Goal: Information Seeking & Learning: Learn about a topic

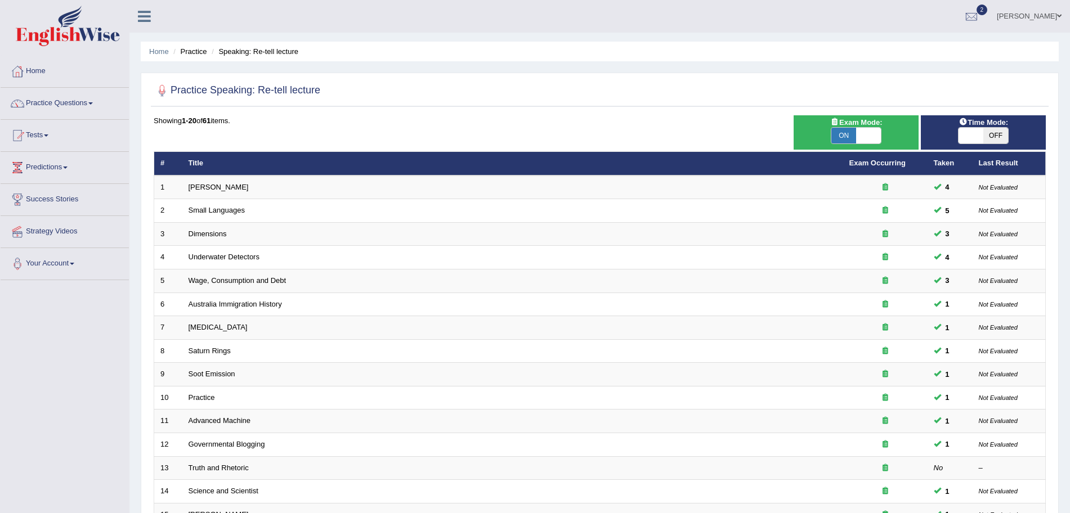
click at [79, 24] on img at bounding box center [68, 26] width 104 height 41
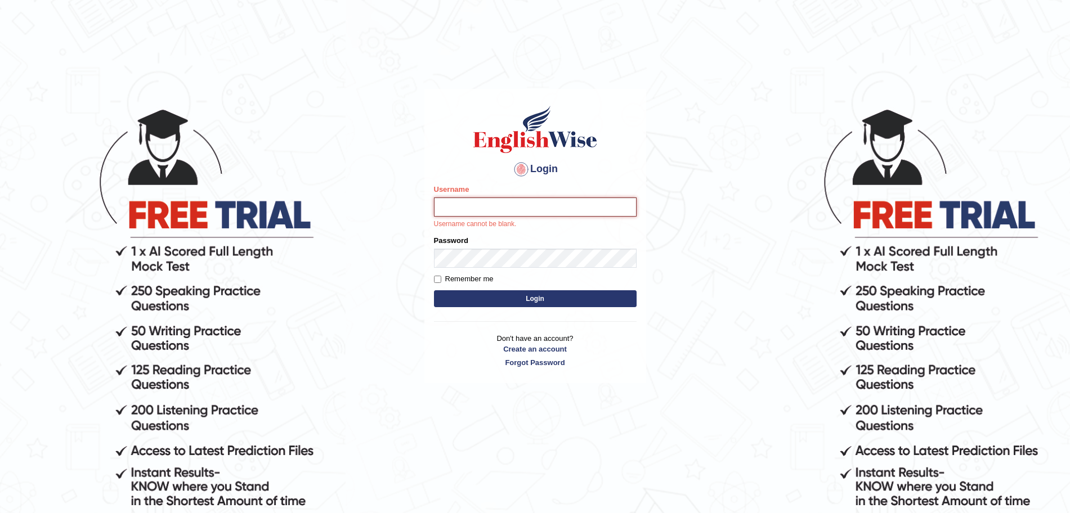
type input "surajshrestha100"
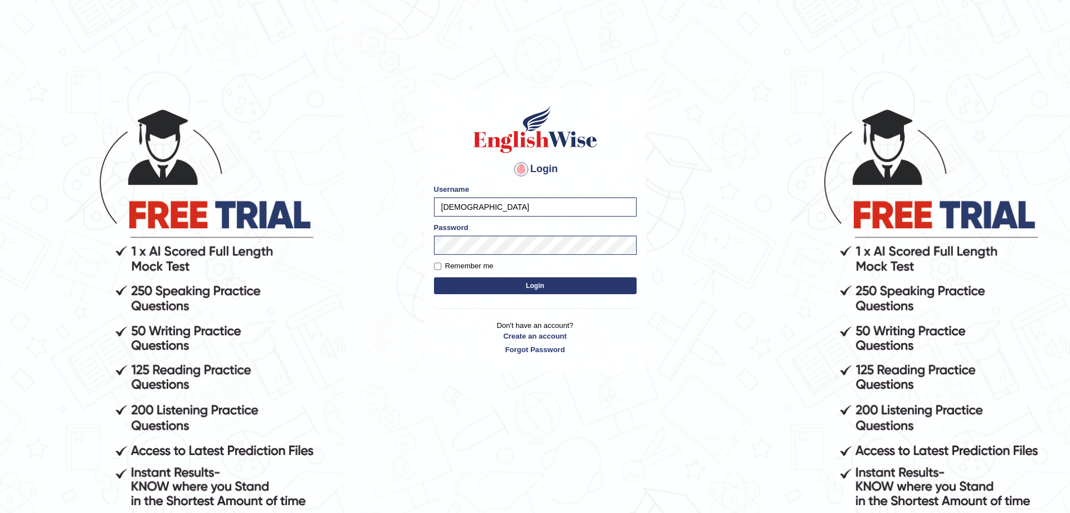
click at [503, 286] on button "Login" at bounding box center [535, 285] width 203 height 17
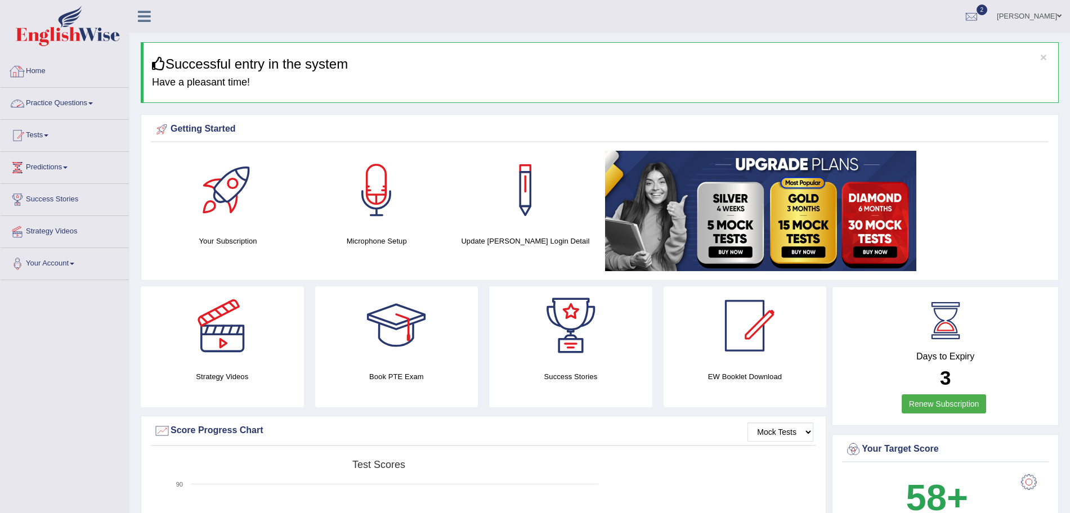
click at [70, 104] on link "Practice Questions" at bounding box center [65, 102] width 128 height 28
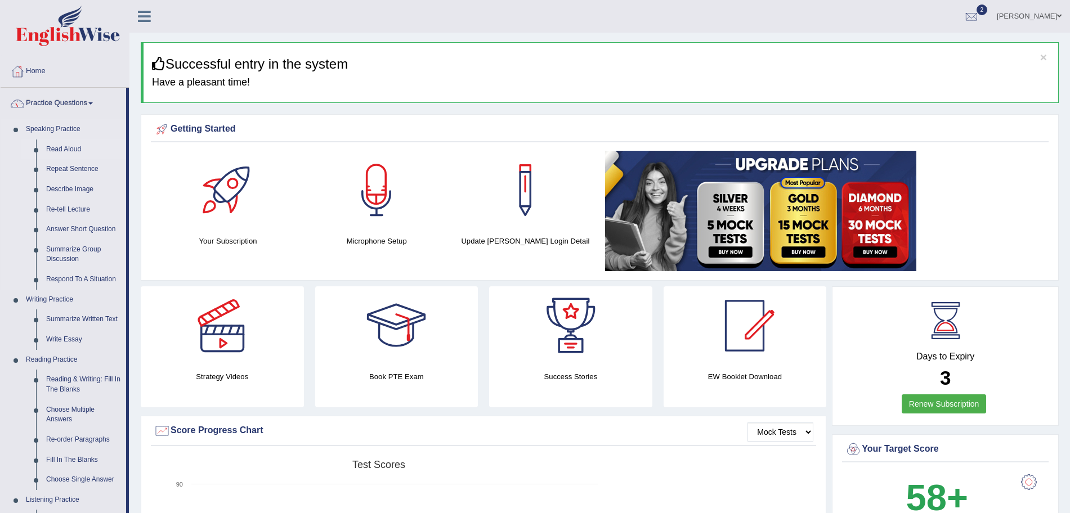
click at [66, 147] on link "Read Aloud" at bounding box center [83, 150] width 85 height 20
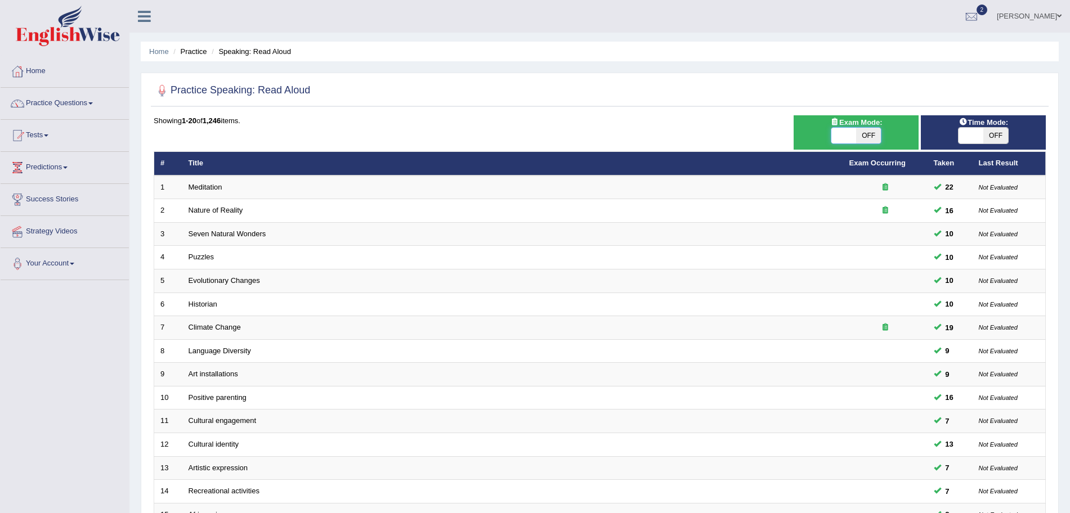
click at [849, 138] on span at bounding box center [843, 136] width 25 height 16
checkbox input "true"
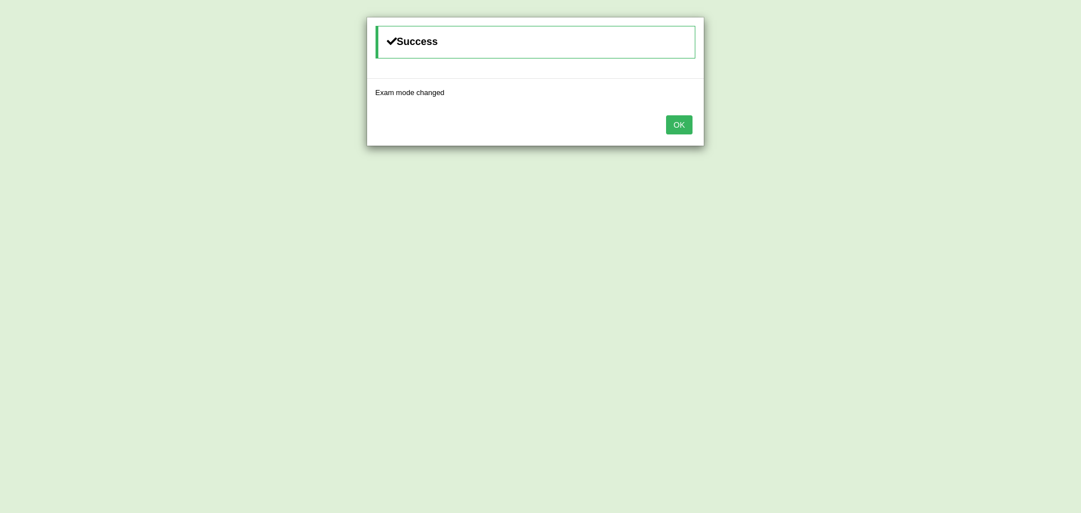
click at [674, 130] on button "OK" at bounding box center [679, 124] width 26 height 19
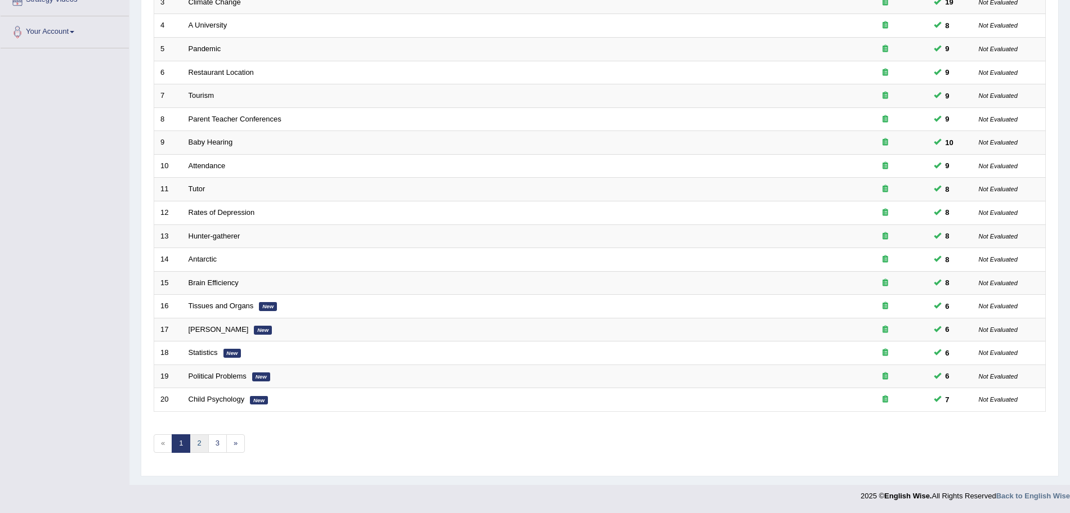
click at [198, 439] on link "2" at bounding box center [199, 443] width 19 height 19
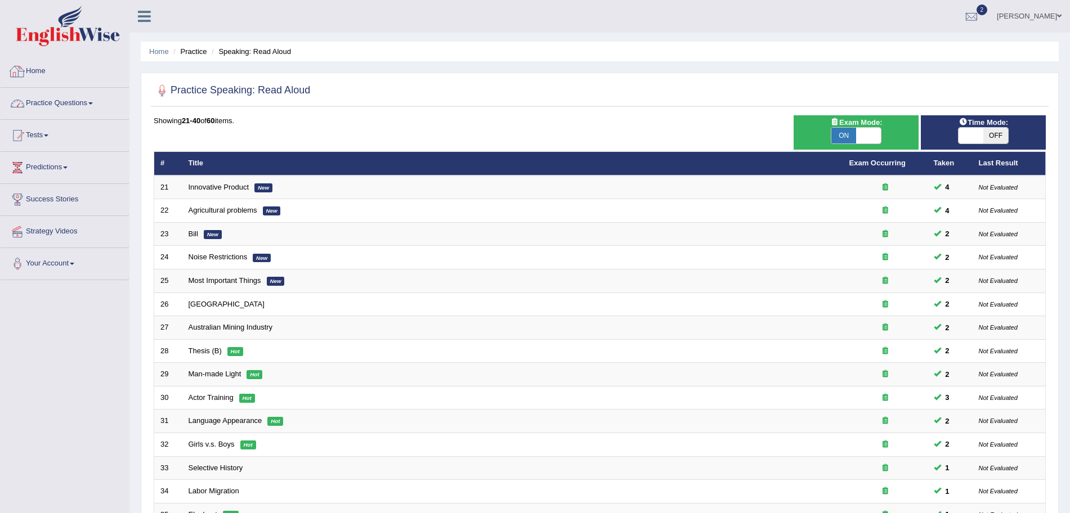
click at [71, 99] on link "Practice Questions" at bounding box center [65, 102] width 128 height 28
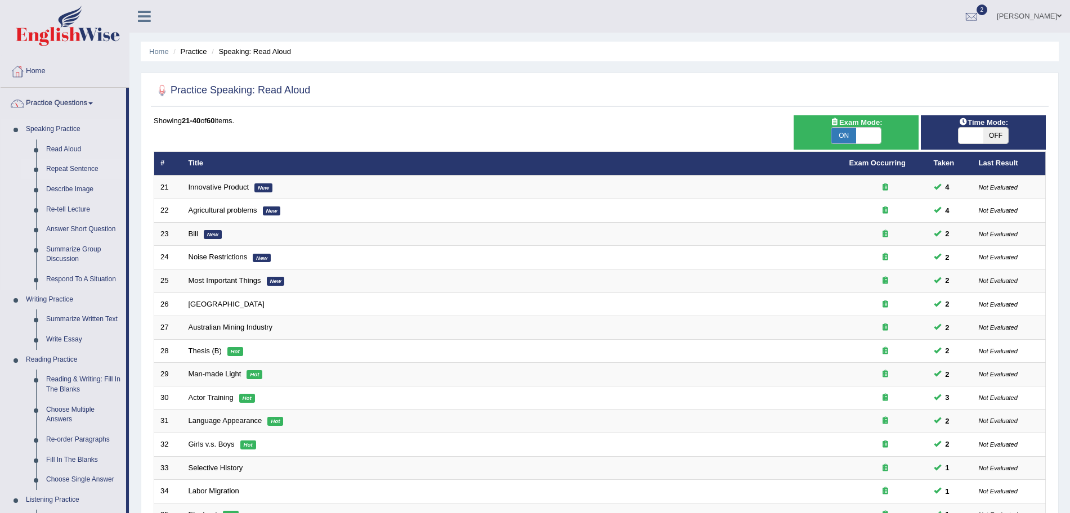
click at [56, 168] on link "Repeat Sentence" at bounding box center [83, 169] width 85 height 20
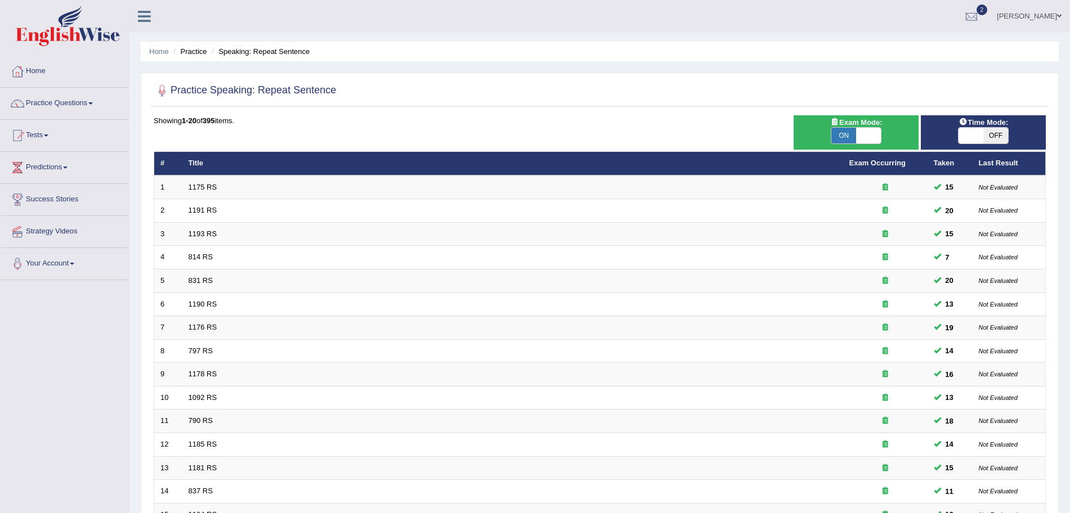
scroll to position [232, 0]
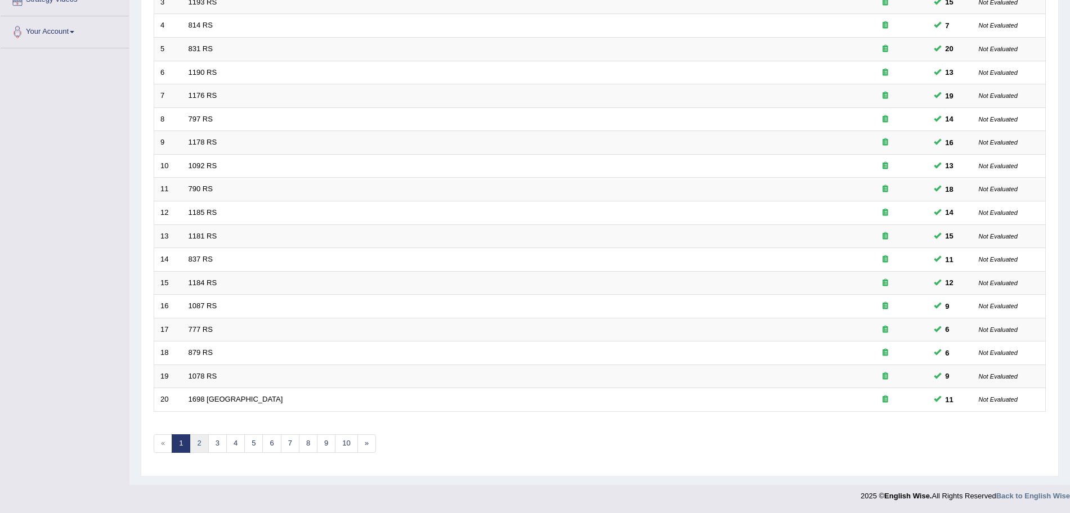
click at [199, 441] on link "2" at bounding box center [199, 443] width 19 height 19
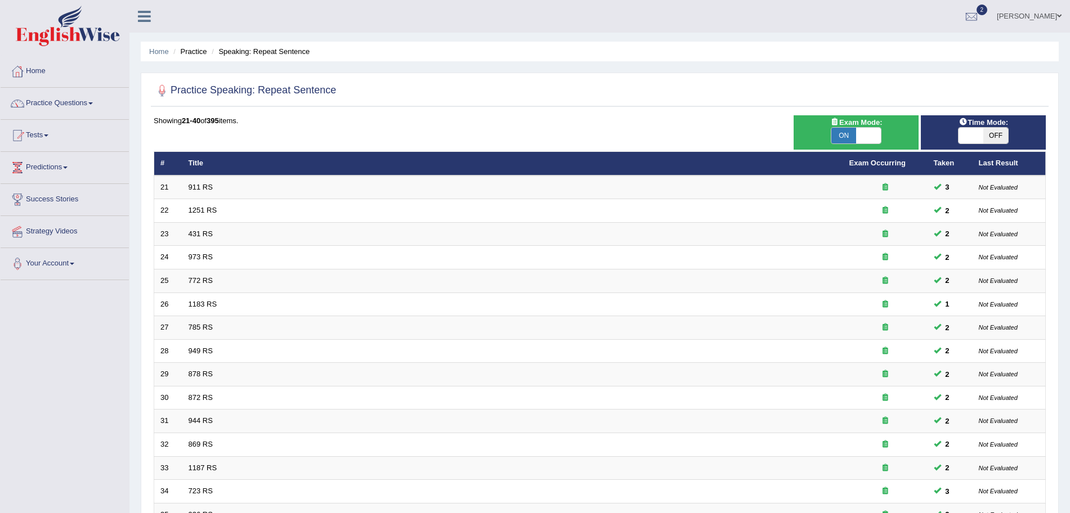
scroll to position [232, 0]
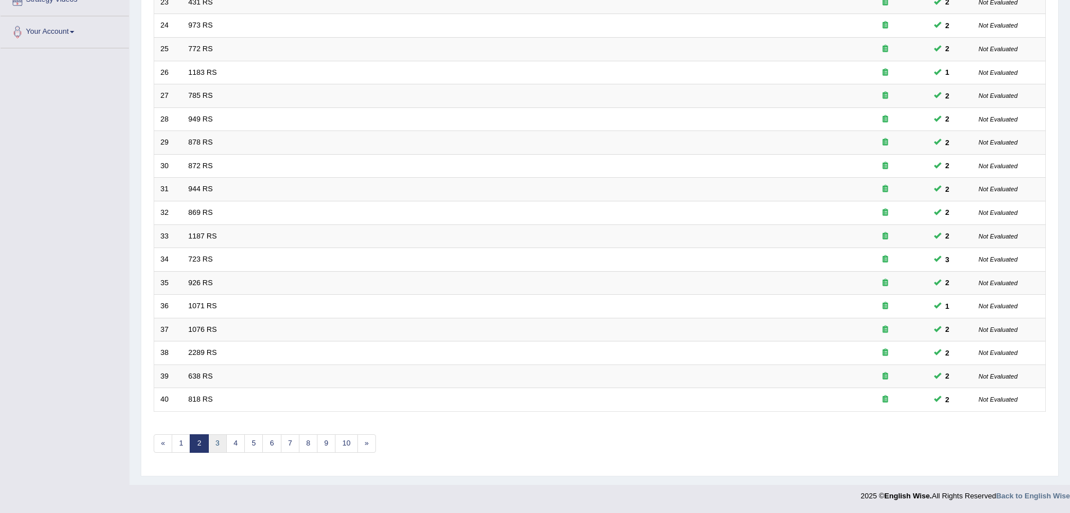
click at [217, 446] on link "3" at bounding box center [217, 443] width 19 height 19
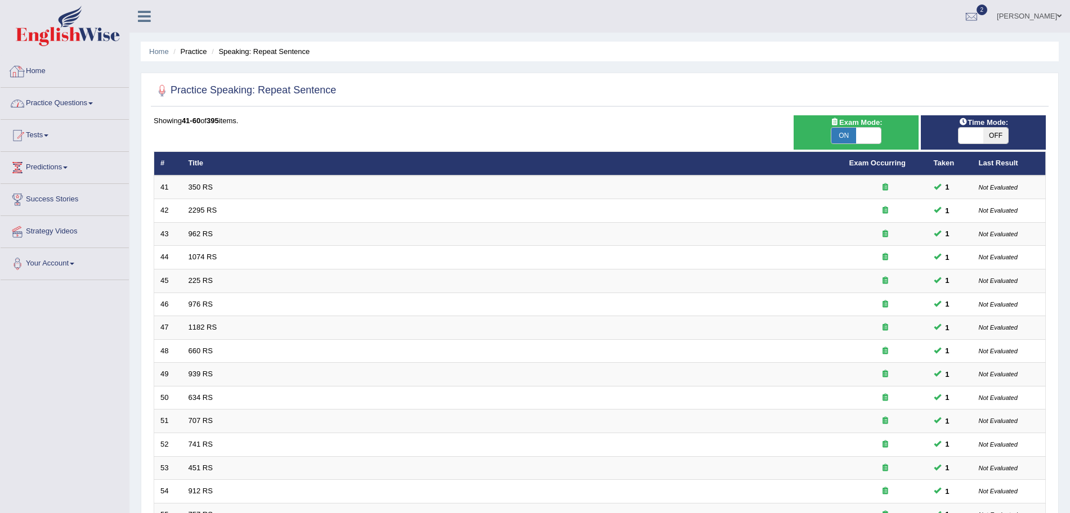
click at [75, 102] on link "Practice Questions" at bounding box center [65, 102] width 128 height 28
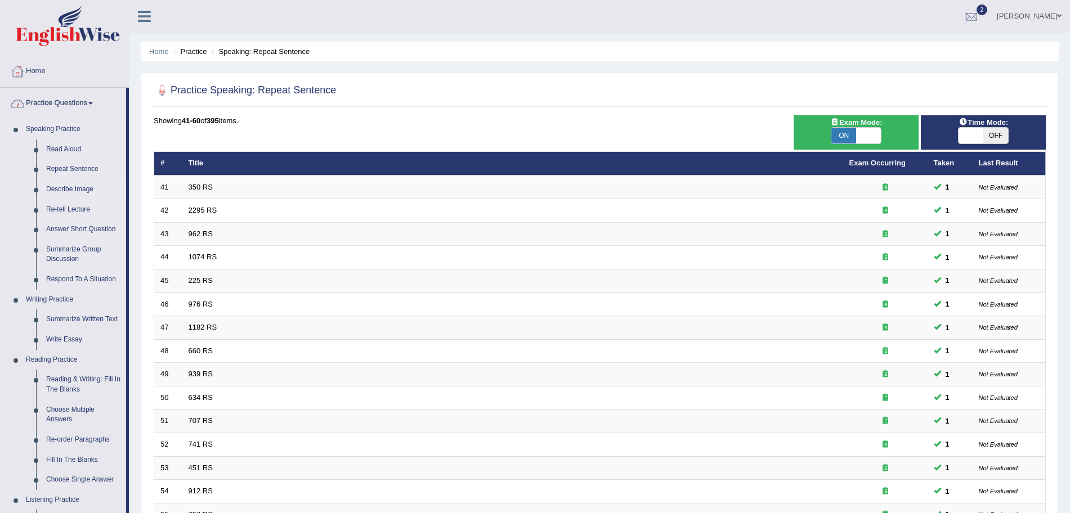
click at [66, 186] on link "Describe Image" at bounding box center [83, 190] width 85 height 20
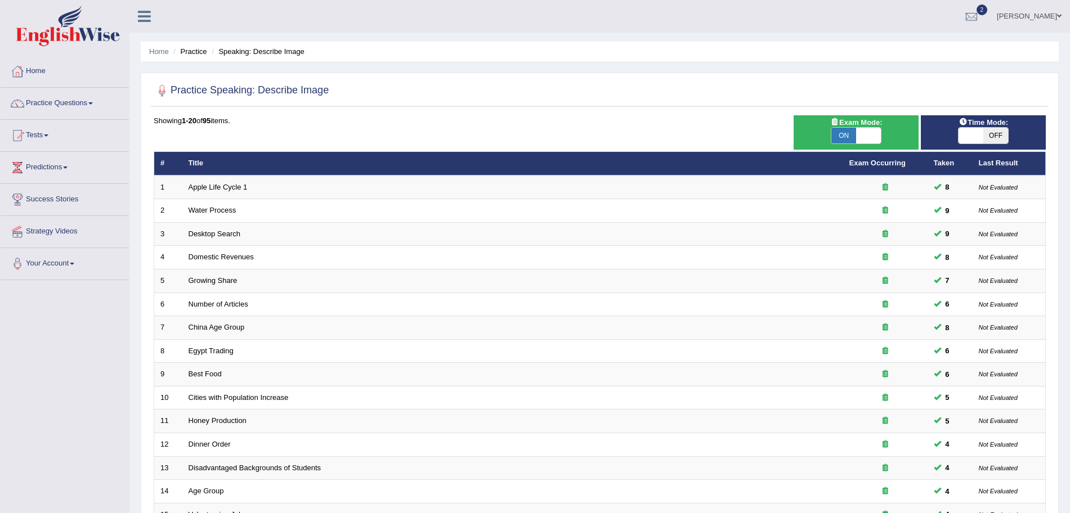
scroll to position [232, 0]
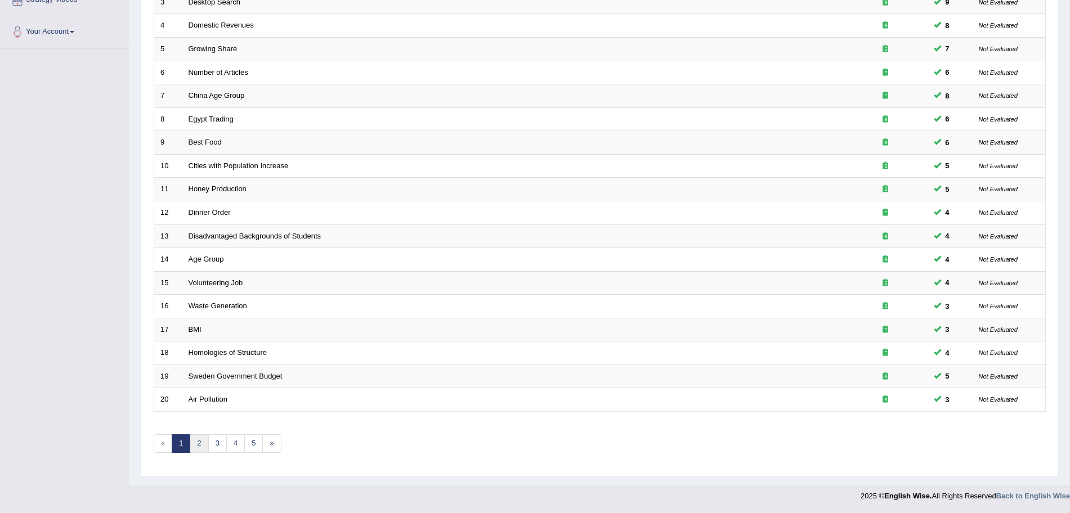
click at [195, 438] on link "2" at bounding box center [199, 443] width 19 height 19
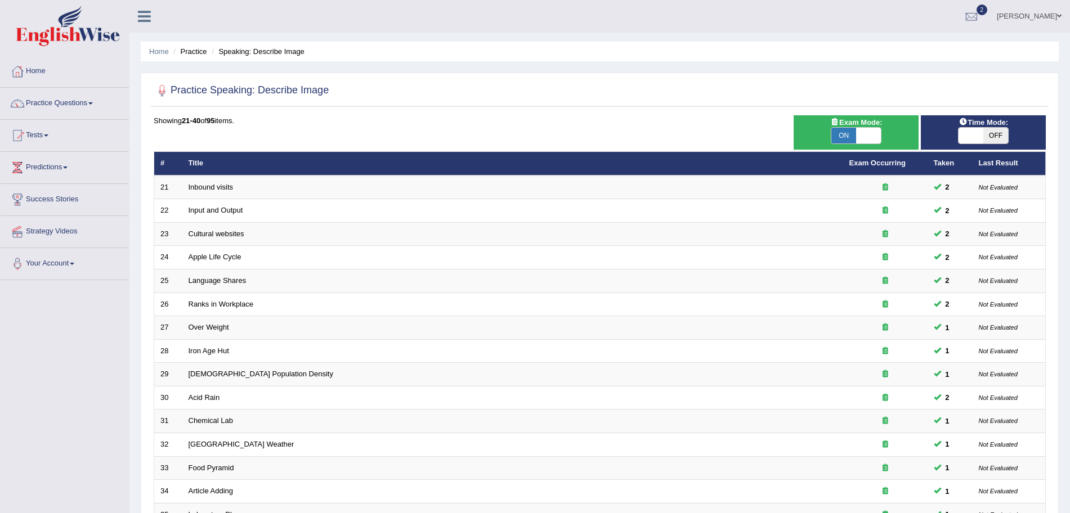
scroll to position [232, 0]
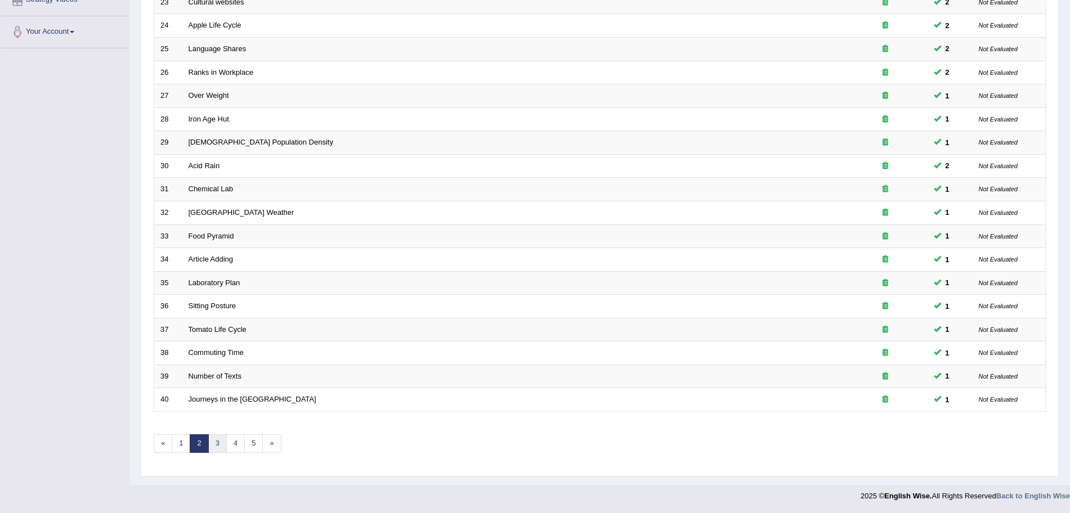
click at [209, 444] on link "3" at bounding box center [217, 443] width 19 height 19
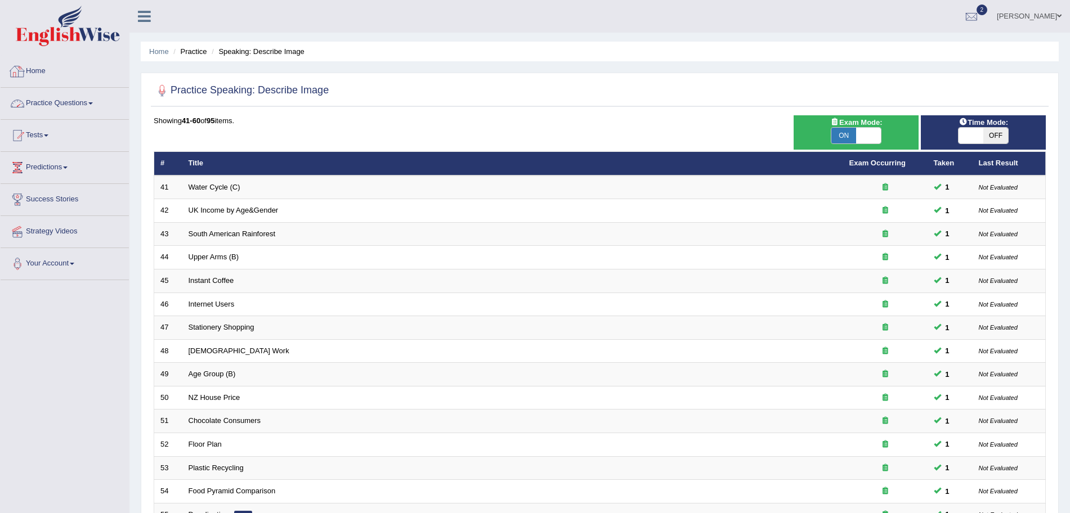
click at [73, 109] on link "Practice Questions" at bounding box center [65, 102] width 128 height 28
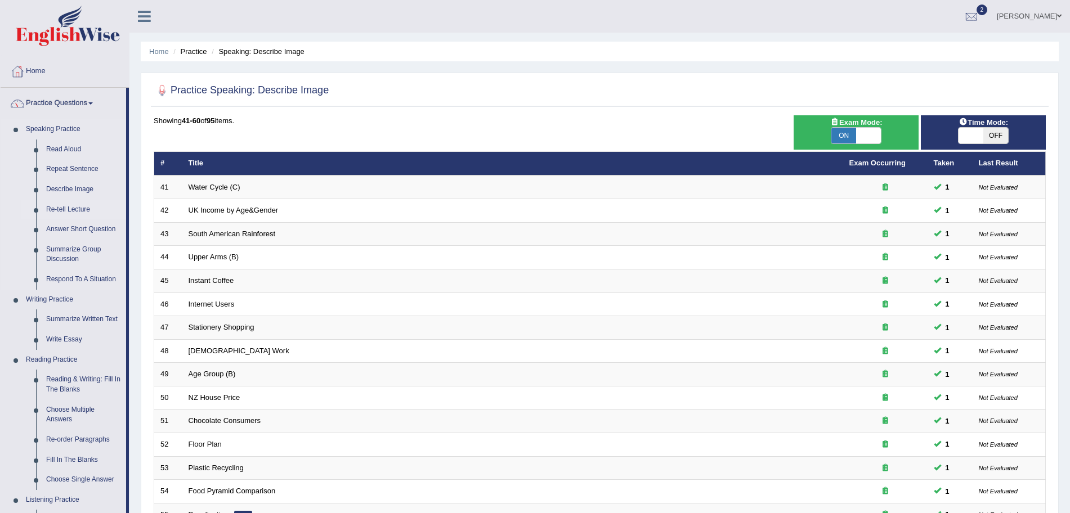
click at [59, 209] on link "Re-tell Lecture" at bounding box center [83, 210] width 85 height 20
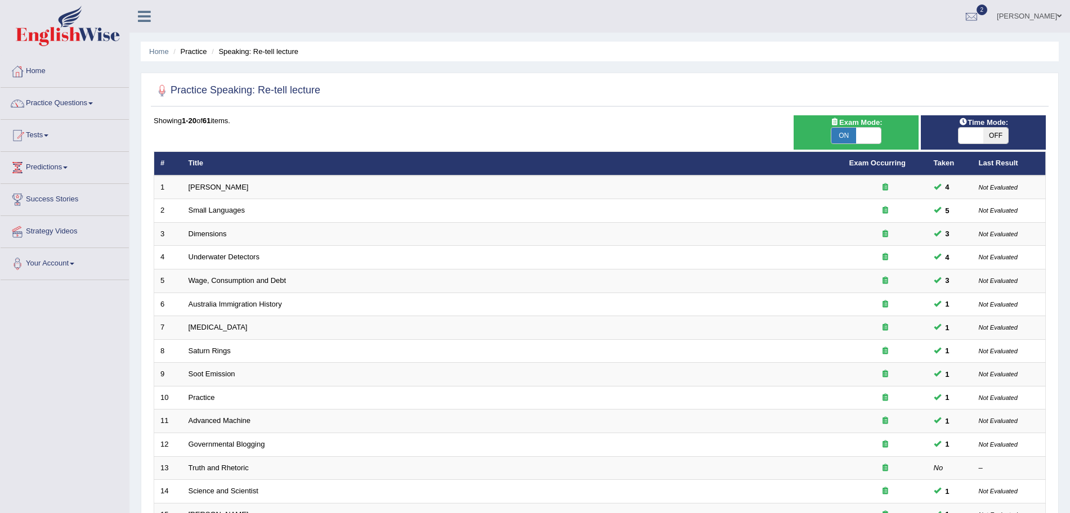
scroll to position [232, 0]
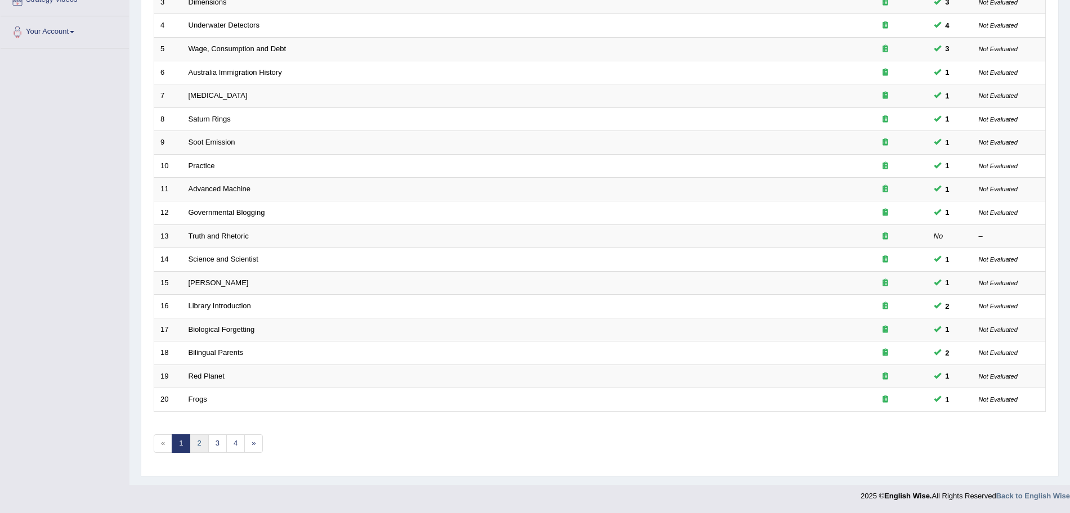
click at [197, 441] on link "2" at bounding box center [199, 443] width 19 height 19
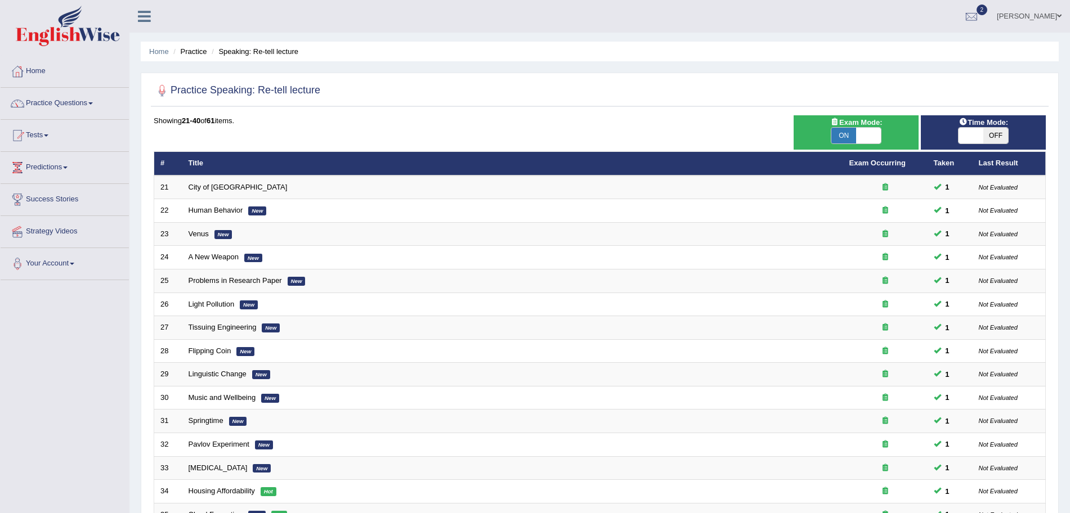
scroll to position [232, 0]
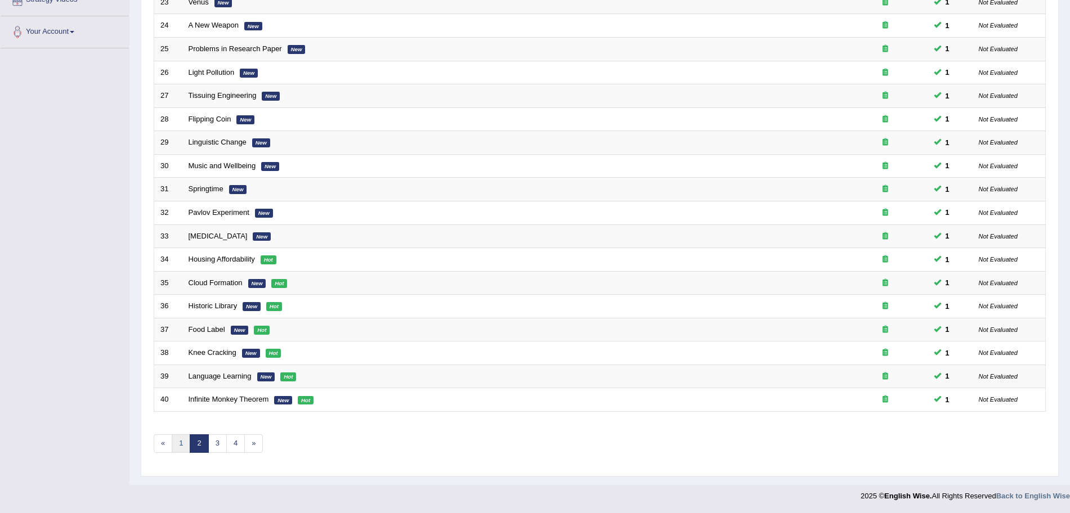
click at [183, 439] on link "1" at bounding box center [181, 443] width 19 height 19
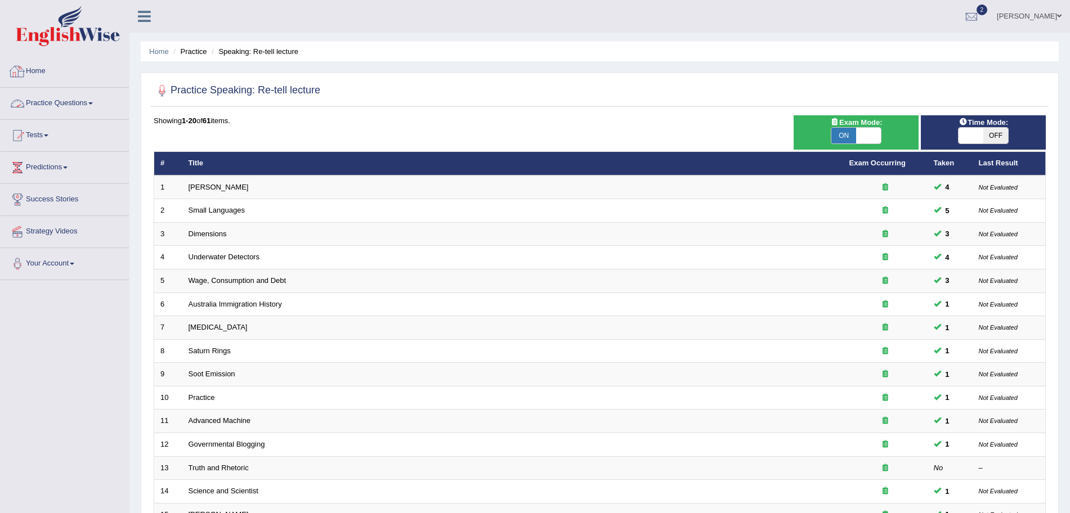
click at [79, 93] on link "Practice Questions" at bounding box center [65, 102] width 128 height 28
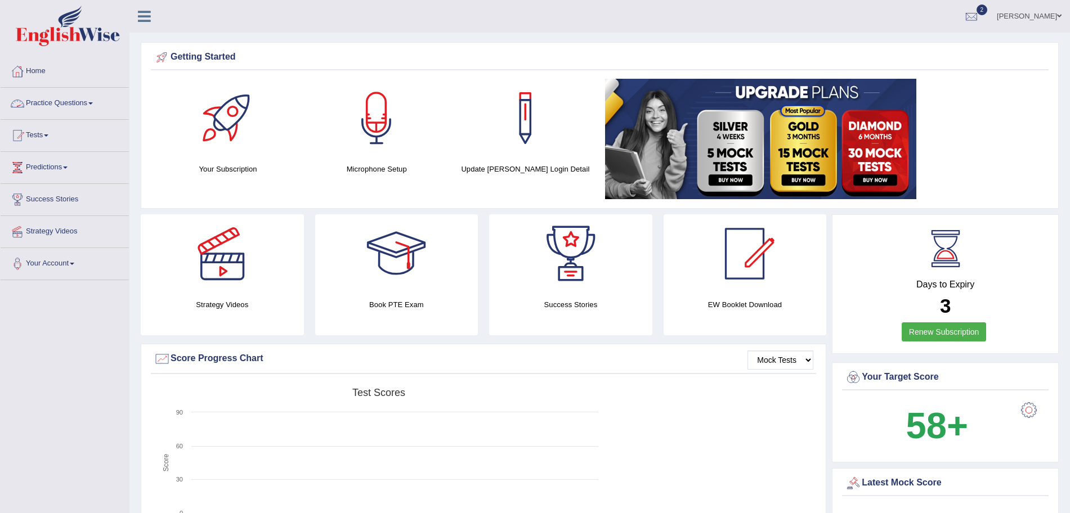
click at [80, 105] on link "Practice Questions" at bounding box center [65, 102] width 128 height 28
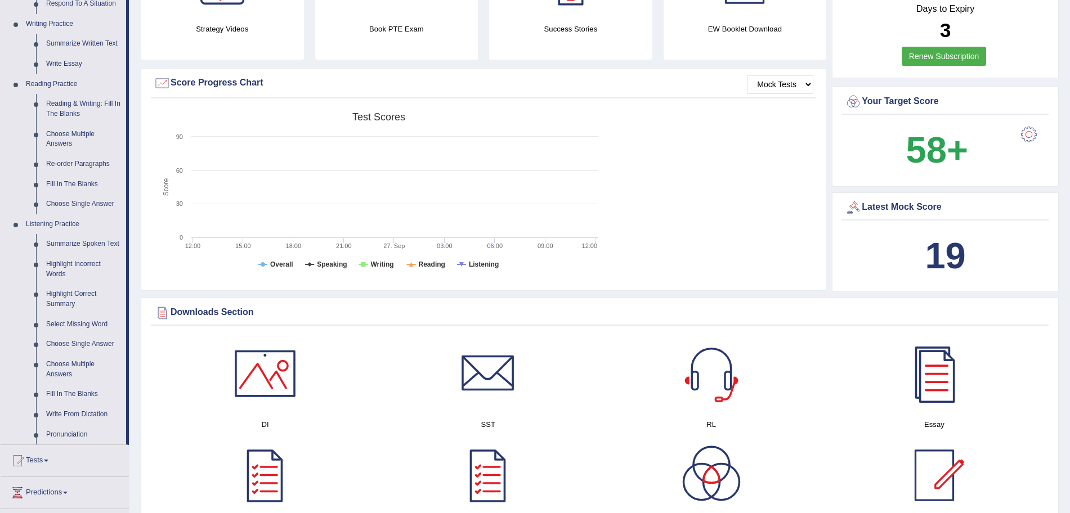
scroll to position [278, 0]
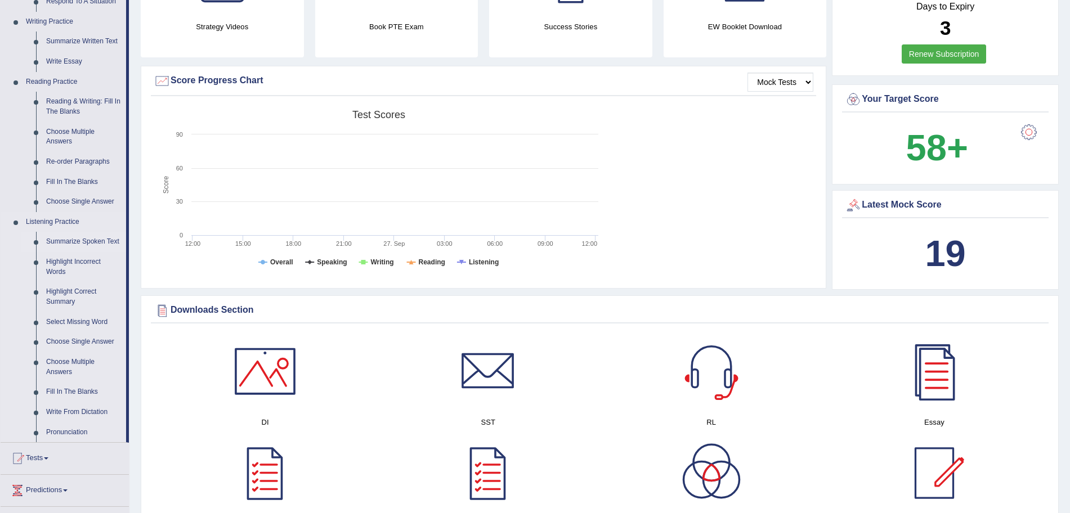
click at [73, 241] on link "Summarize Spoken Text" at bounding box center [83, 242] width 85 height 20
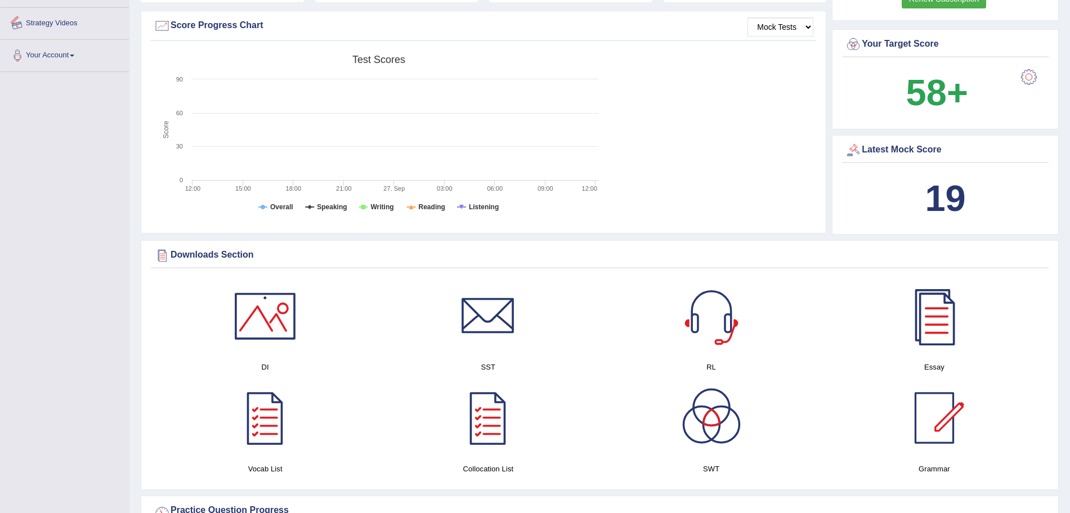
scroll to position [458, 0]
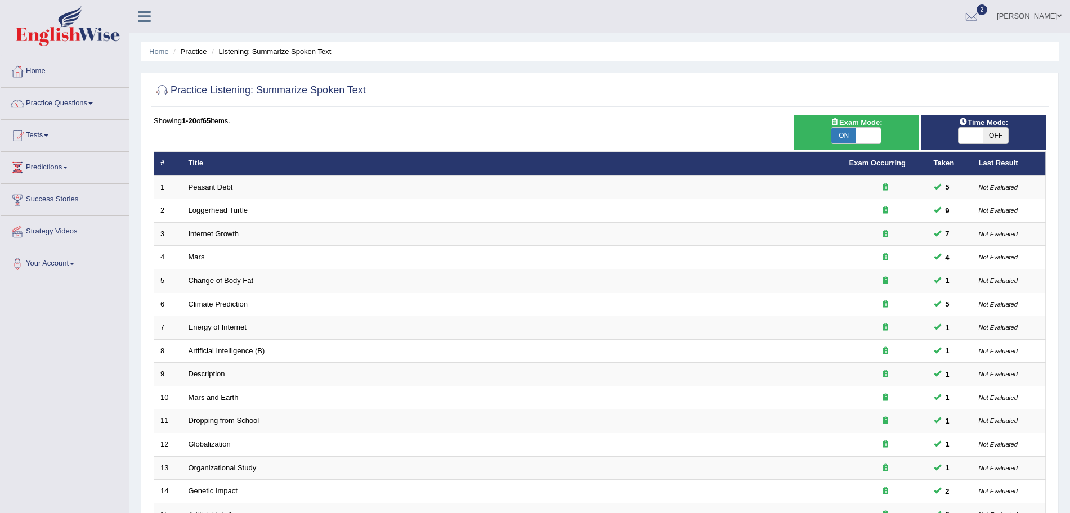
scroll to position [232, 0]
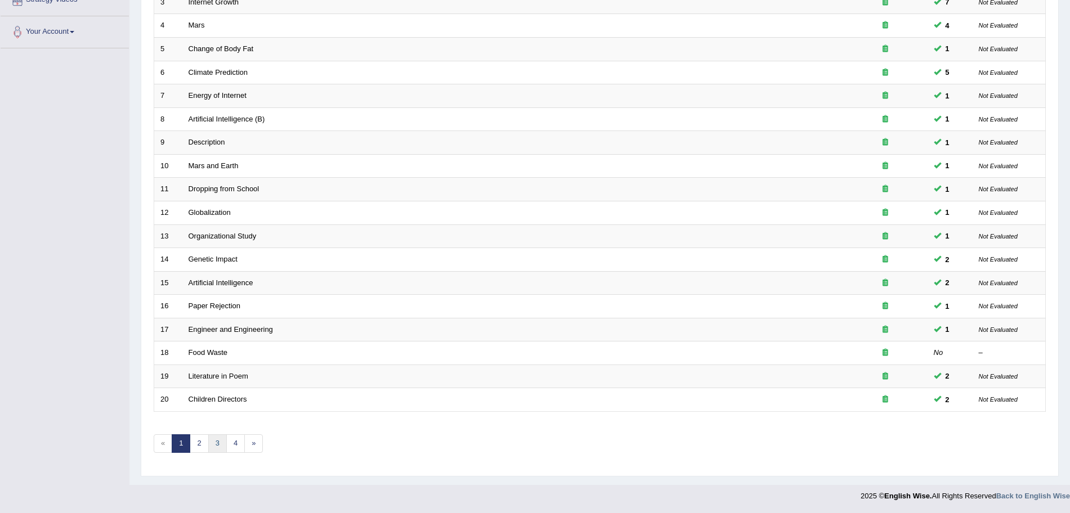
click at [214, 441] on link "3" at bounding box center [217, 443] width 19 height 19
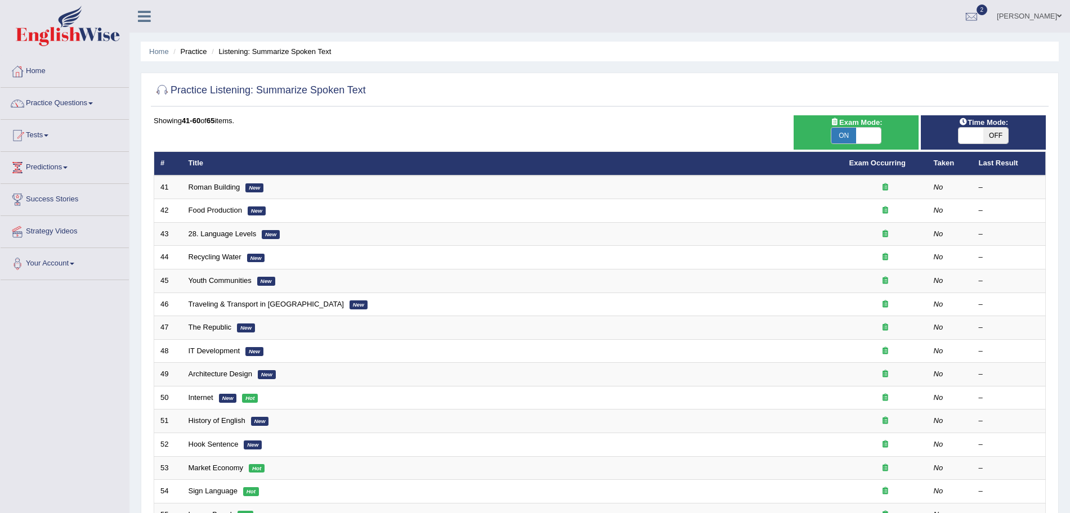
scroll to position [232, 0]
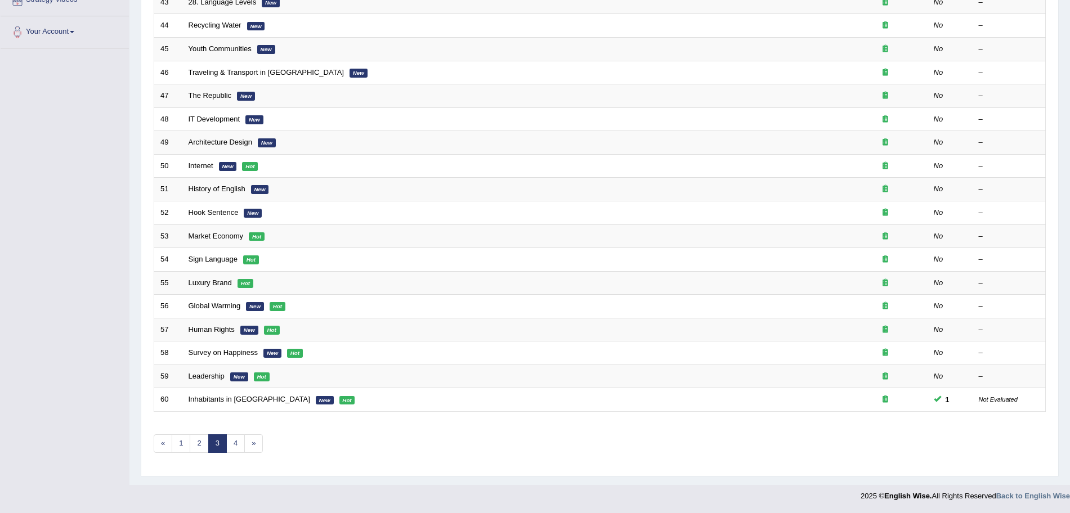
drag, startPoint x: 0, startPoint y: 0, endPoint x: 1080, endPoint y: 385, distance: 1146.5
click at [1069, 281] on html "Toggle navigation Home Practice Questions Speaking Practice Read Aloud Repeat S…" at bounding box center [535, 24] width 1070 height 513
click at [199, 446] on link "2" at bounding box center [199, 443] width 19 height 19
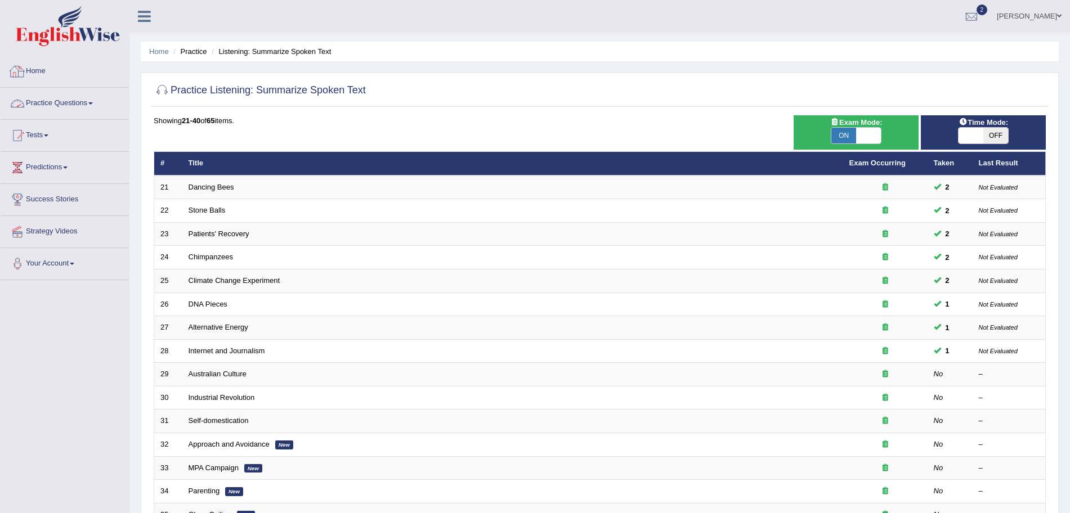
click at [70, 101] on link "Practice Questions" at bounding box center [65, 102] width 128 height 28
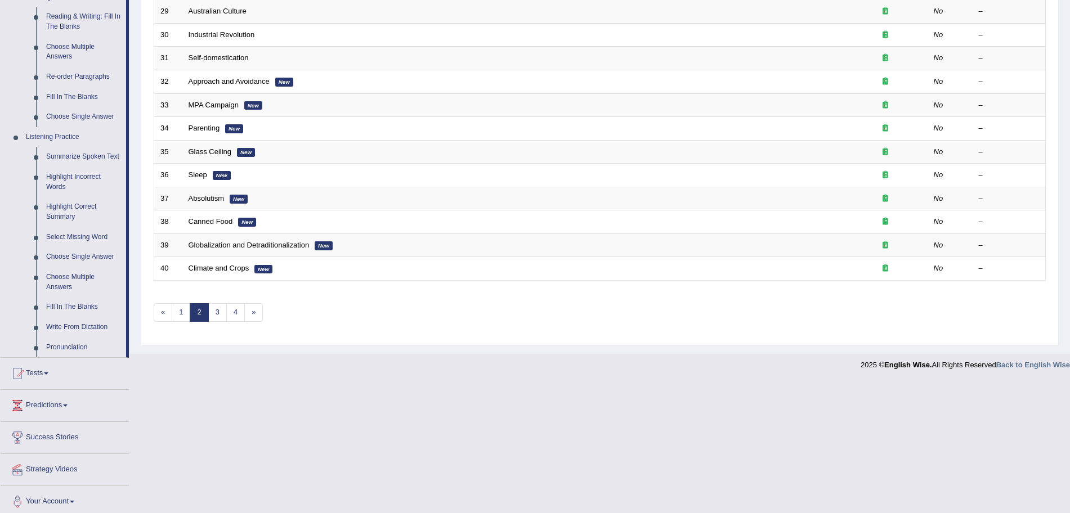
scroll to position [369, 0]
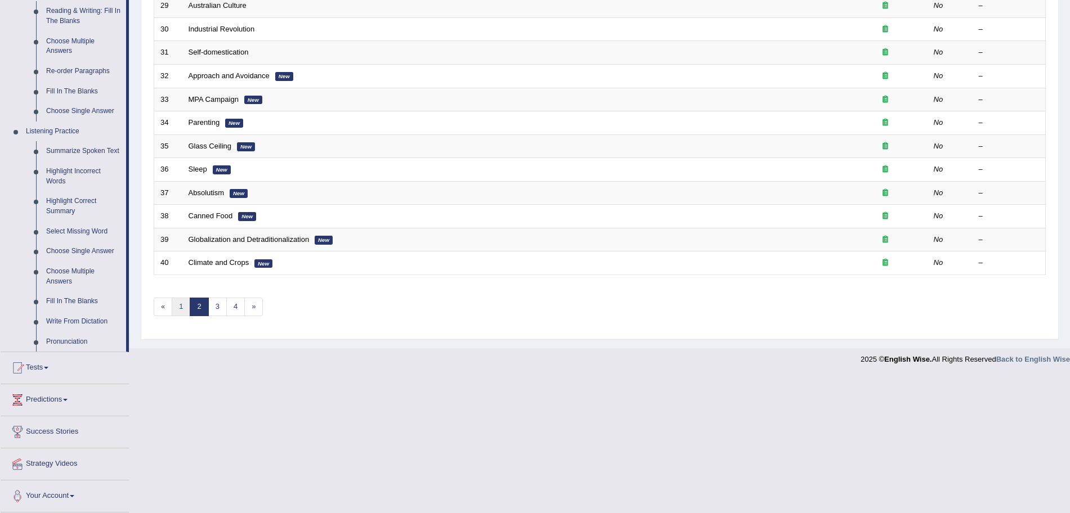
click at [183, 315] on link "1" at bounding box center [181, 307] width 19 height 19
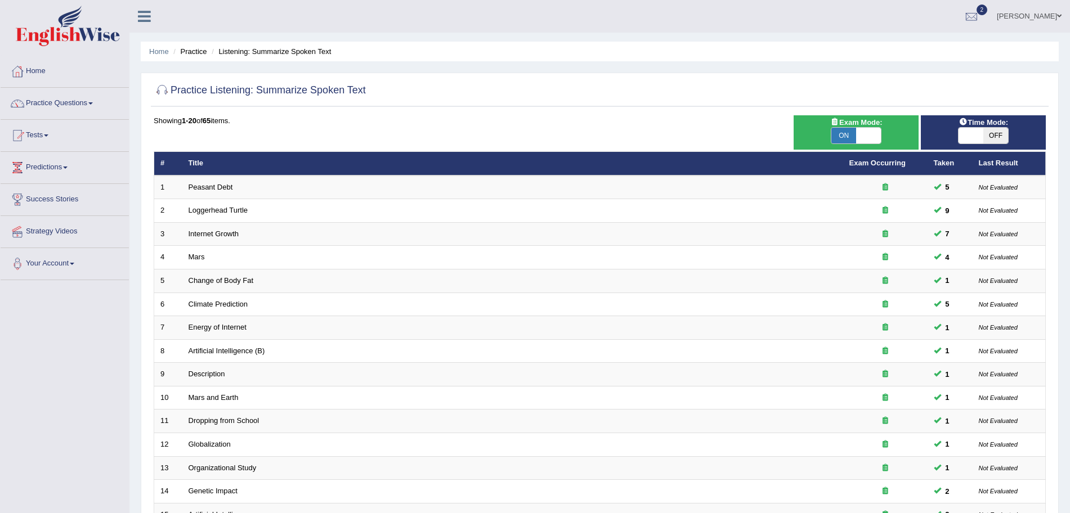
scroll to position [232, 0]
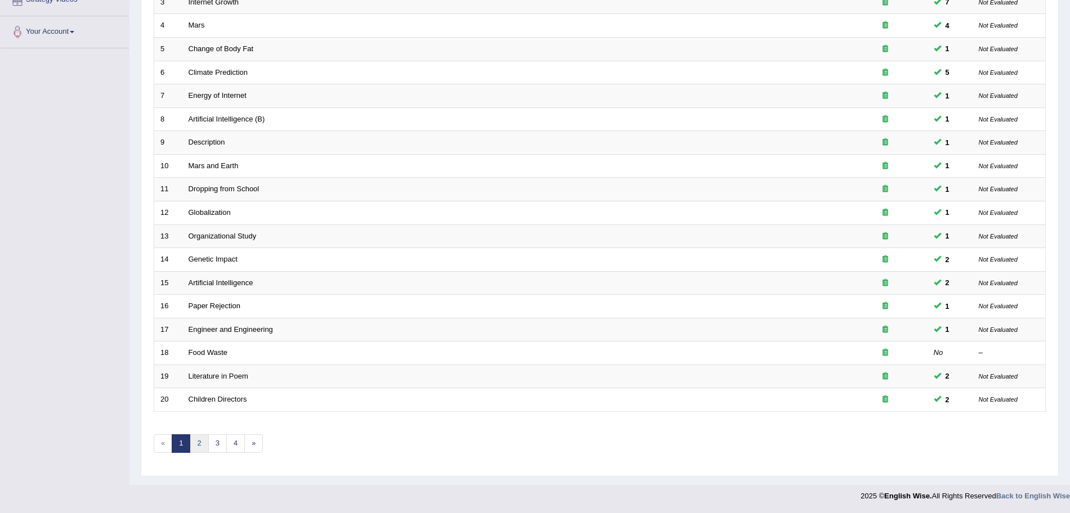
click at [197, 445] on link "2" at bounding box center [199, 443] width 19 height 19
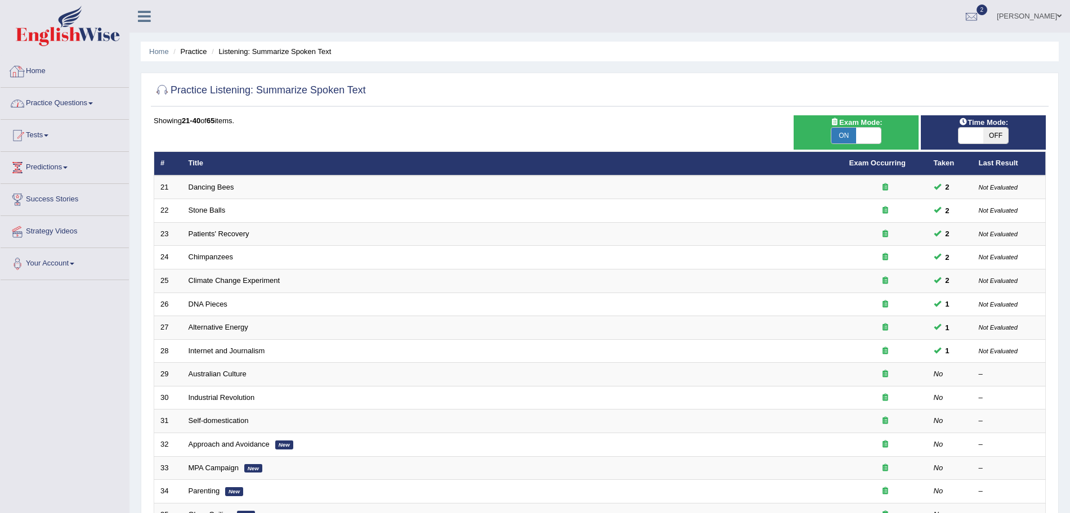
click at [80, 101] on link "Practice Questions" at bounding box center [65, 102] width 128 height 28
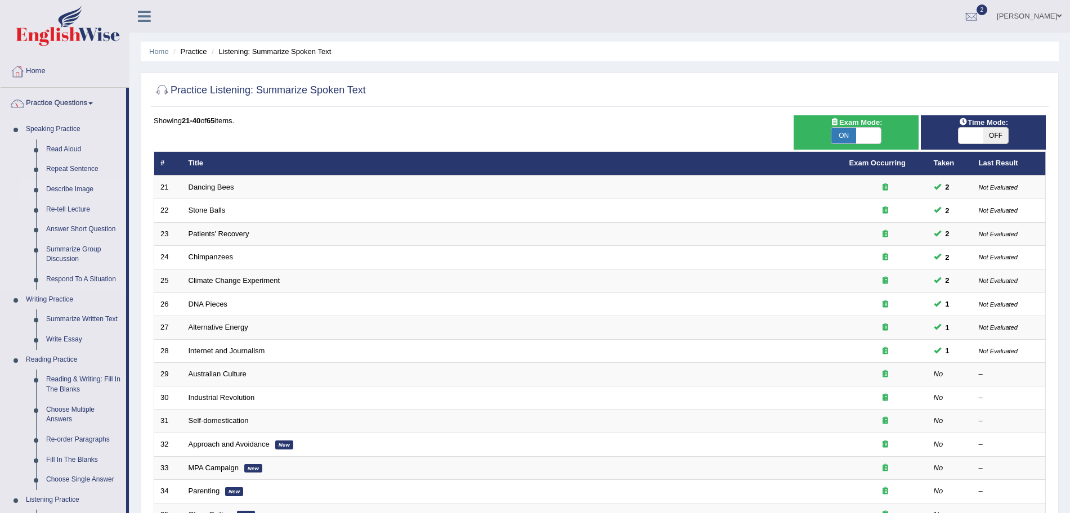
click at [78, 188] on link "Describe Image" at bounding box center [83, 190] width 85 height 20
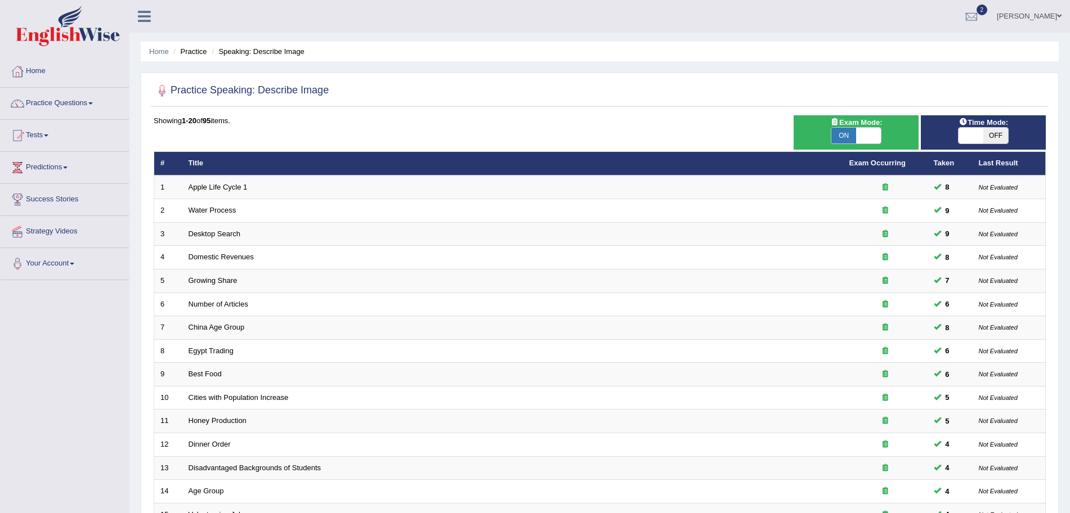
scroll to position [232, 0]
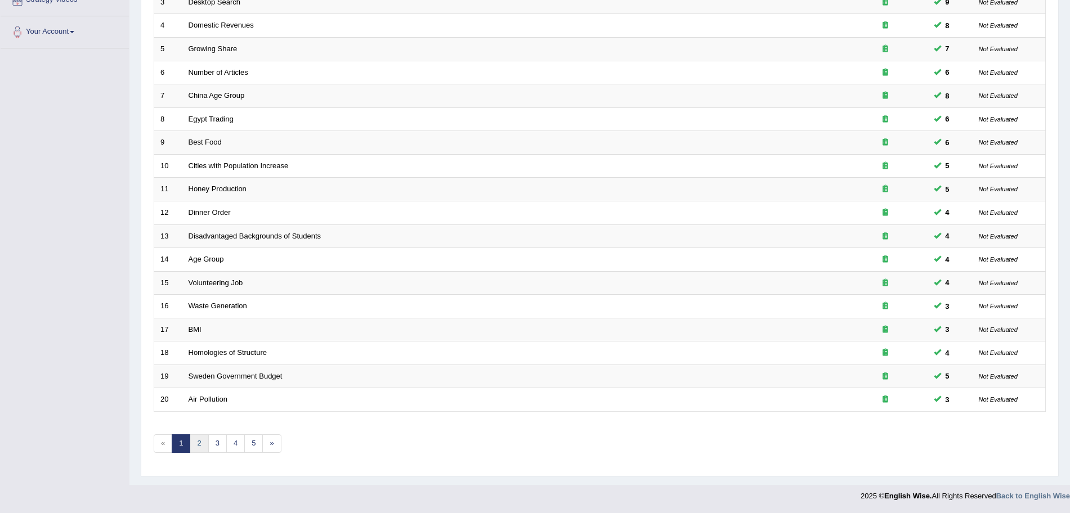
click at [193, 446] on link "2" at bounding box center [199, 443] width 19 height 19
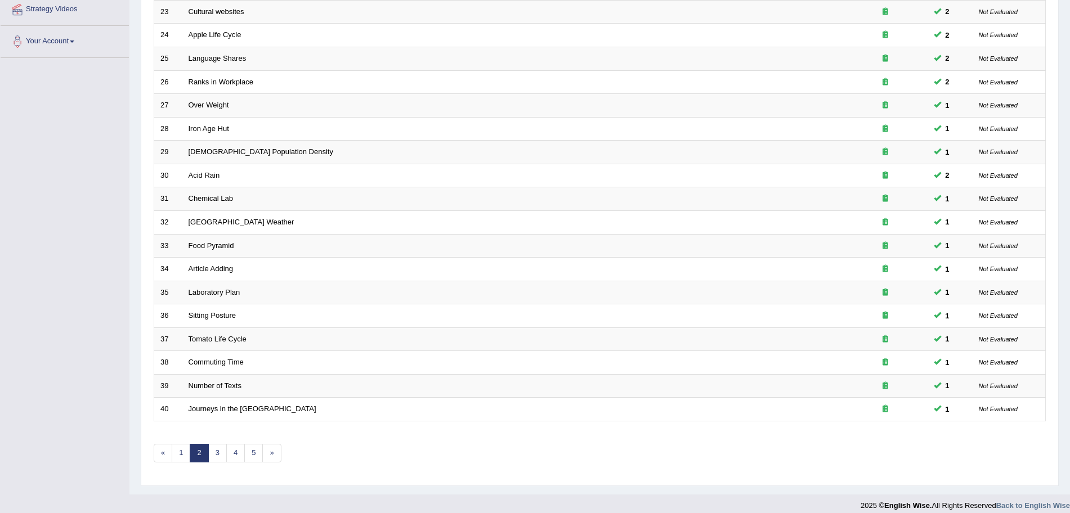
scroll to position [232, 0]
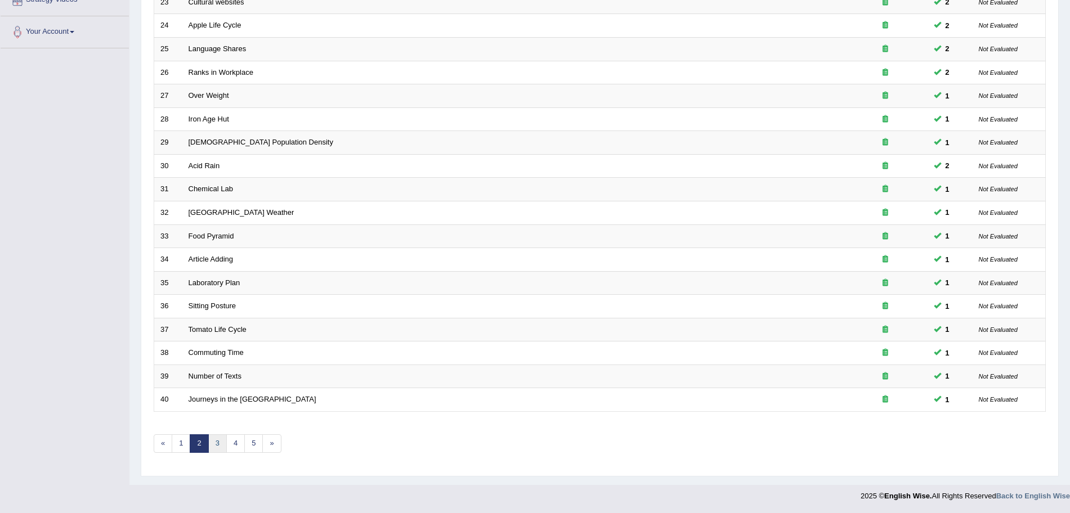
click at [213, 441] on link "3" at bounding box center [217, 443] width 19 height 19
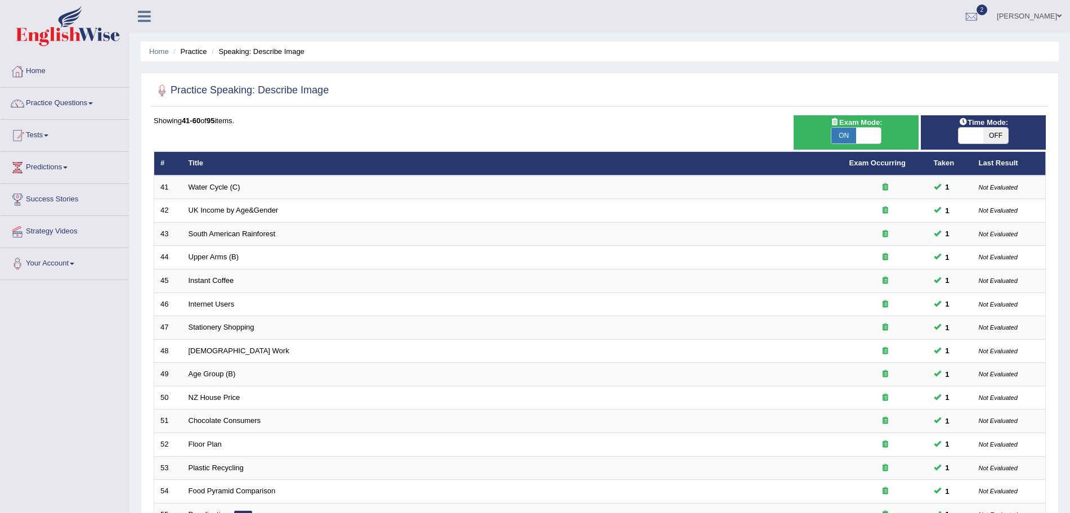
scroll to position [232, 0]
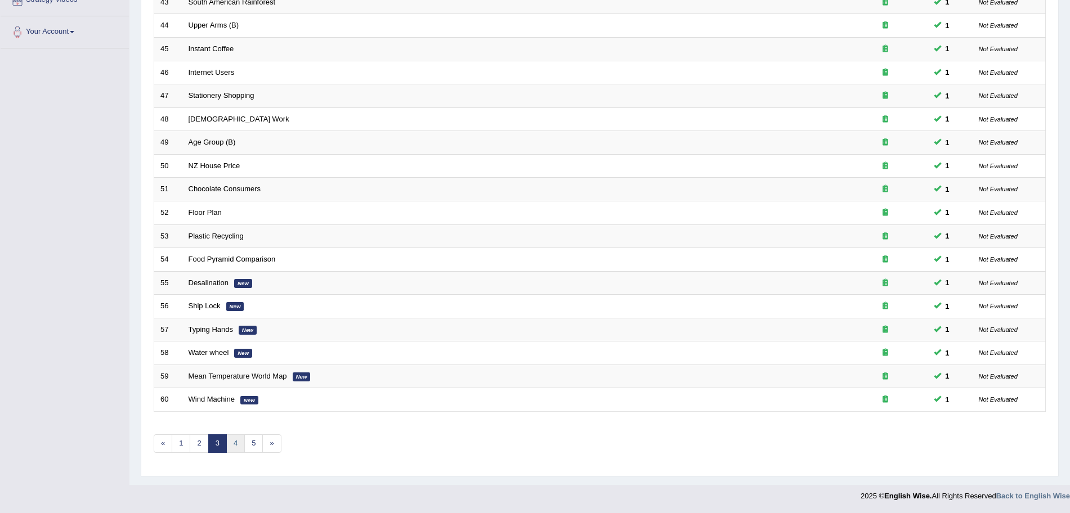
click at [239, 443] on link "4" at bounding box center [235, 443] width 19 height 19
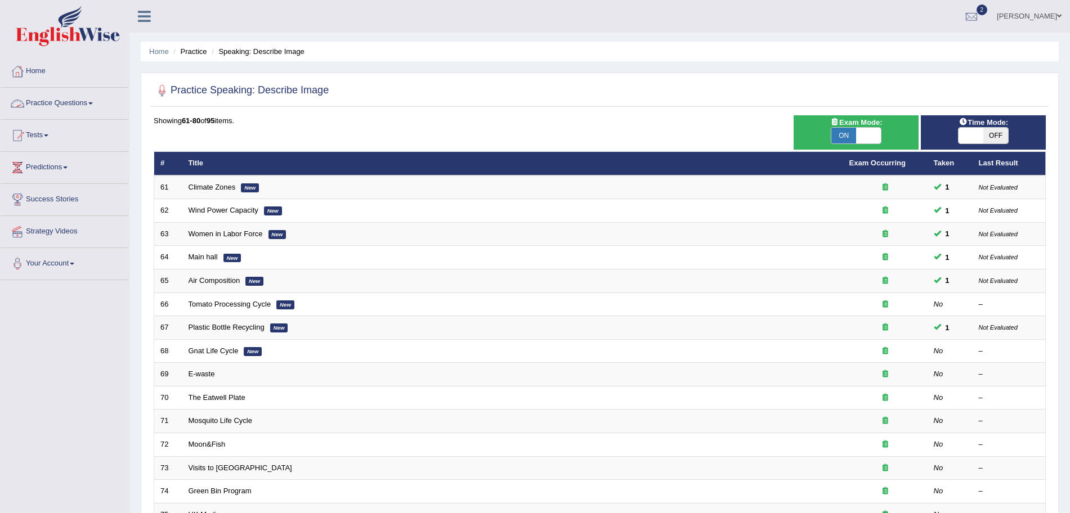
click at [74, 103] on link "Practice Questions" at bounding box center [65, 102] width 128 height 28
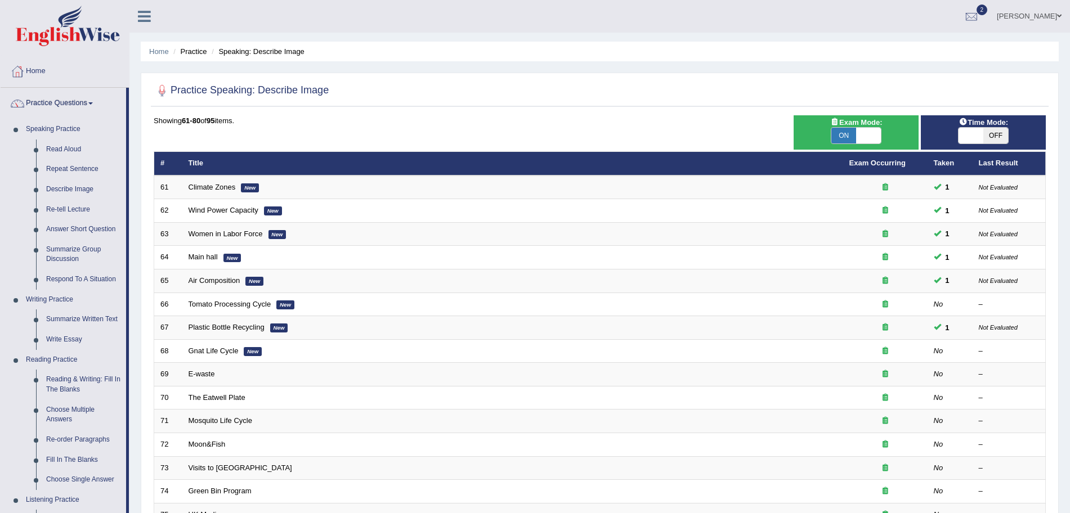
scroll to position [291, 0]
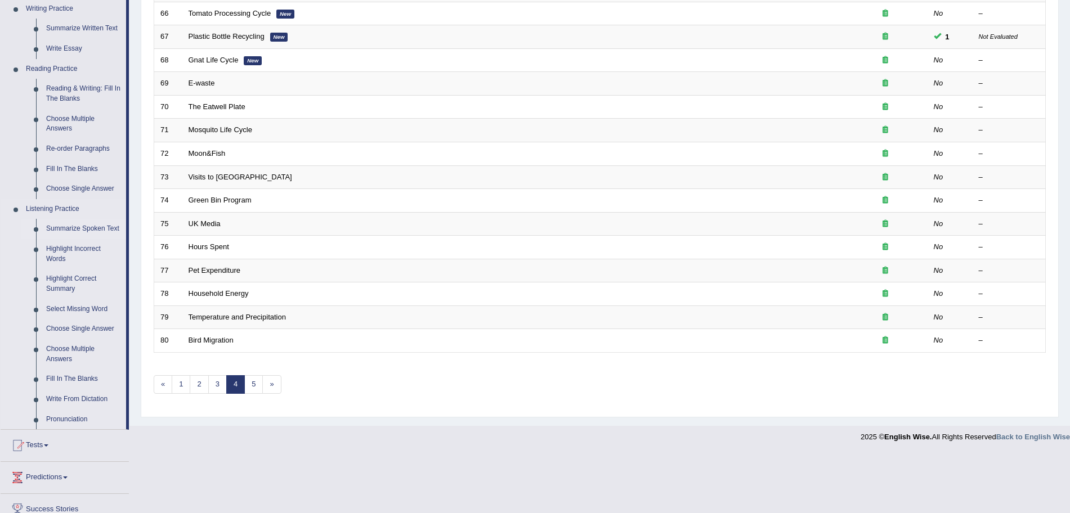
click at [80, 225] on link "Summarize Spoken Text" at bounding box center [83, 229] width 85 height 20
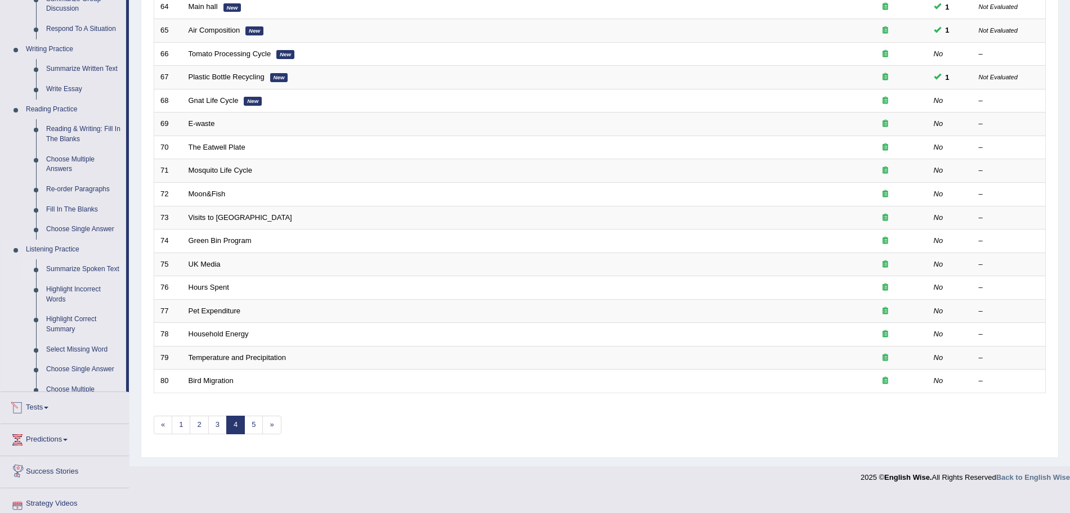
scroll to position [232, 0]
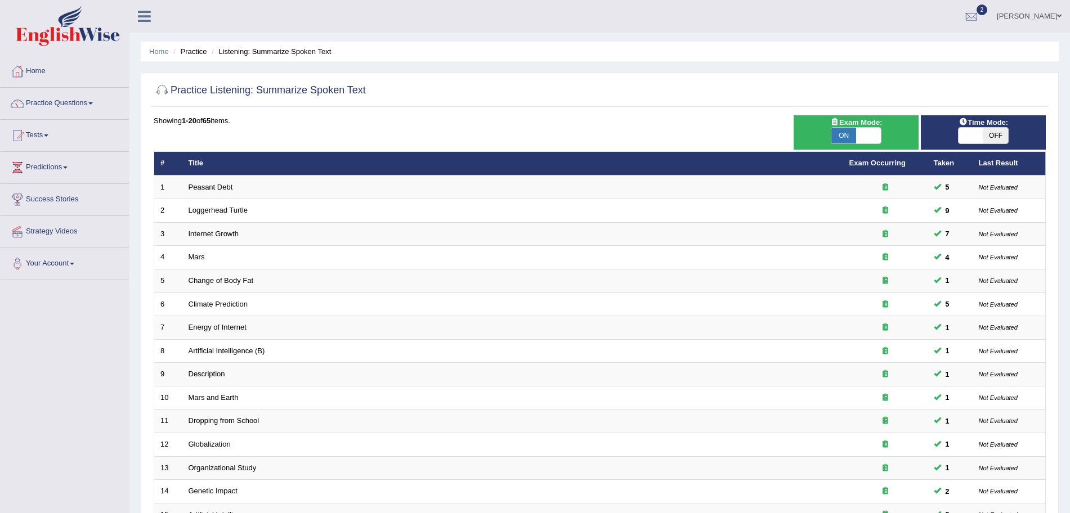
scroll to position [232, 0]
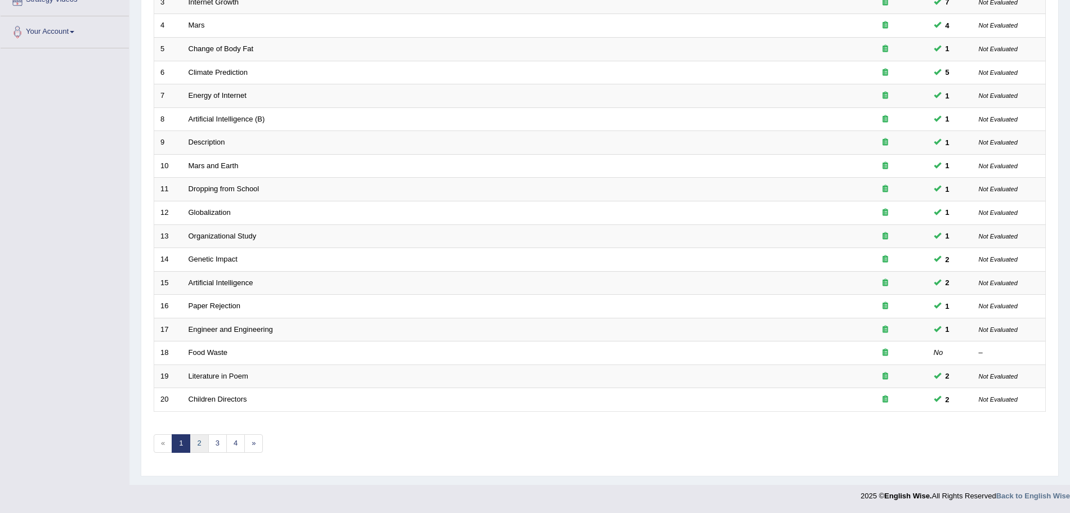
click at [204, 444] on link "2" at bounding box center [199, 443] width 19 height 19
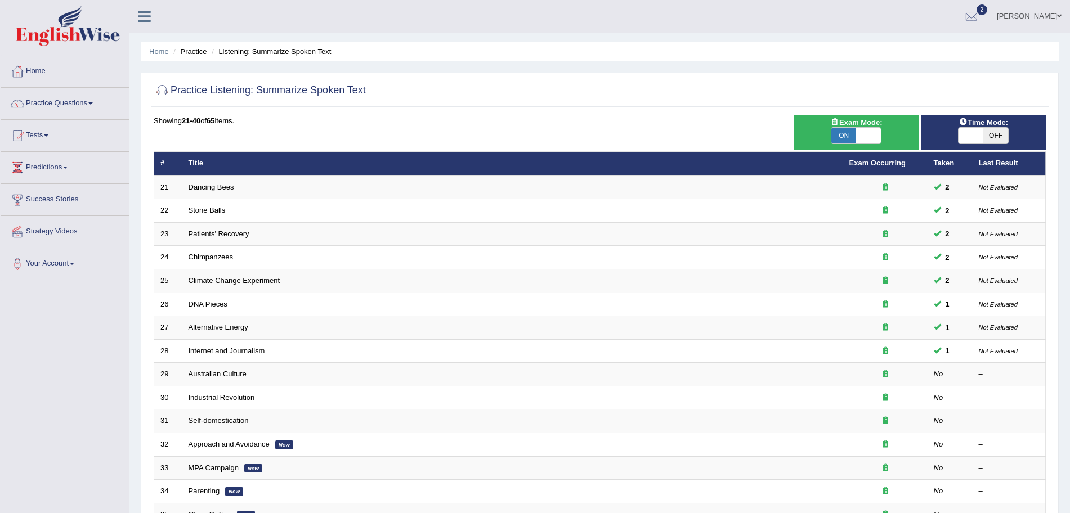
scroll to position [232, 0]
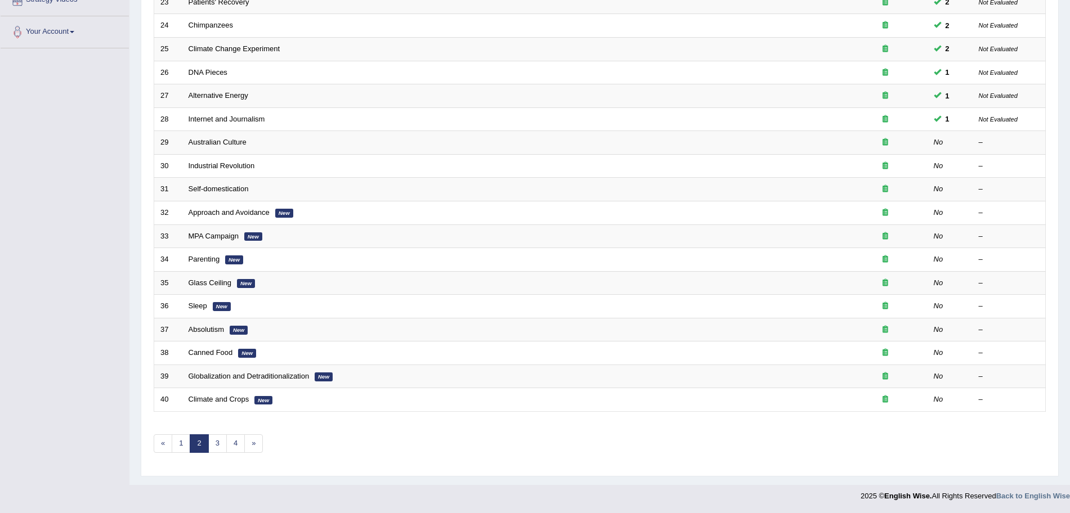
drag, startPoint x: 0, startPoint y: 0, endPoint x: 1080, endPoint y: 451, distance: 1170.5
click at [1069, 281] on html "Toggle navigation Home Practice Questions Speaking Practice Read Aloud Repeat S…" at bounding box center [535, 24] width 1070 height 513
